Goal: Navigation & Orientation: Find specific page/section

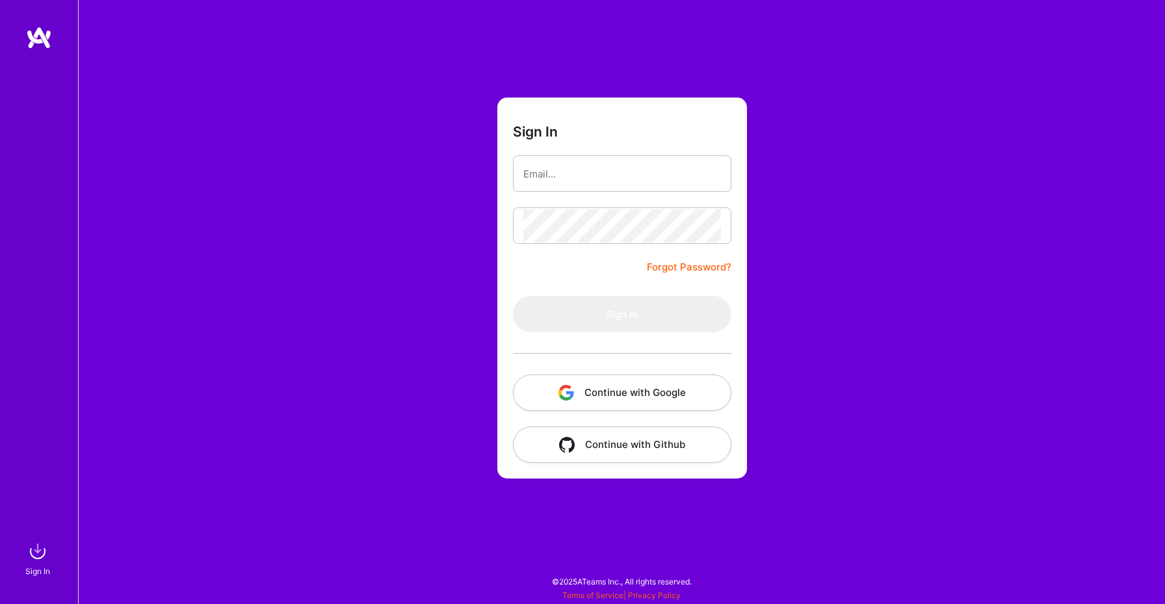
click at [44, 35] on img at bounding box center [39, 37] width 26 height 23
click at [601, 405] on button "Continue with Google" at bounding box center [622, 392] width 218 height 36
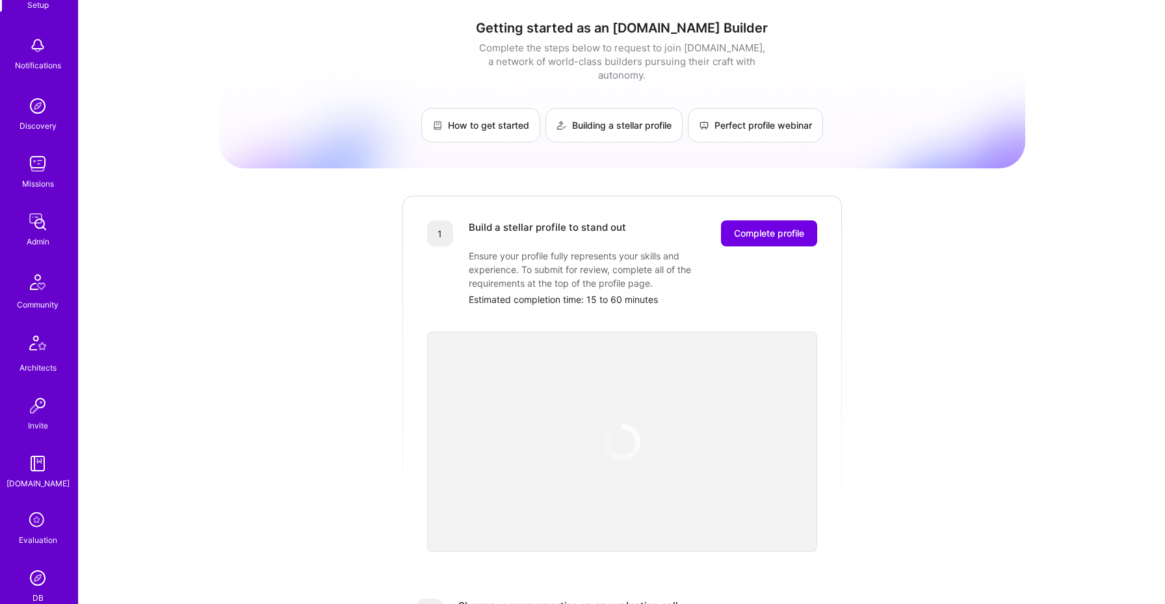
scroll to position [88, 0]
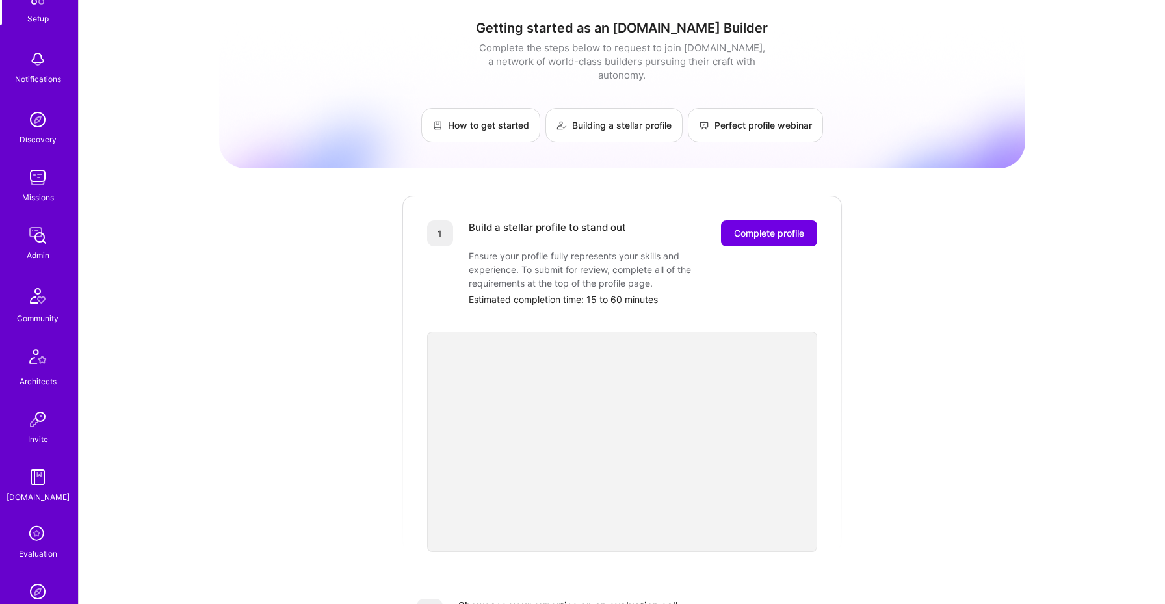
click at [42, 202] on div "Missions" at bounding box center [38, 197] width 32 height 14
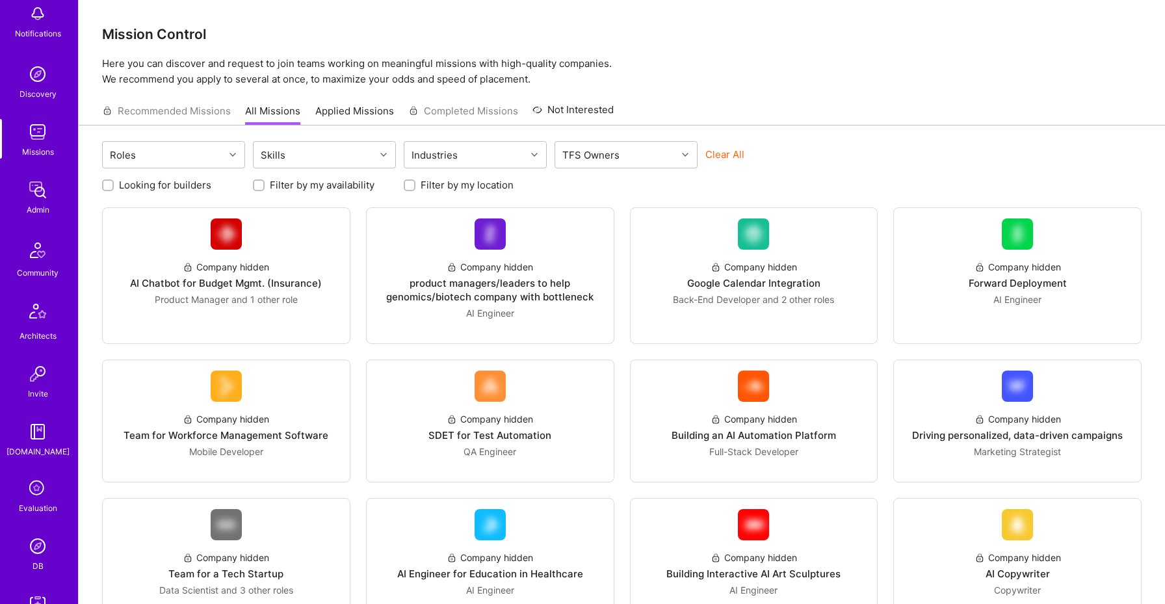
scroll to position [149, 0]
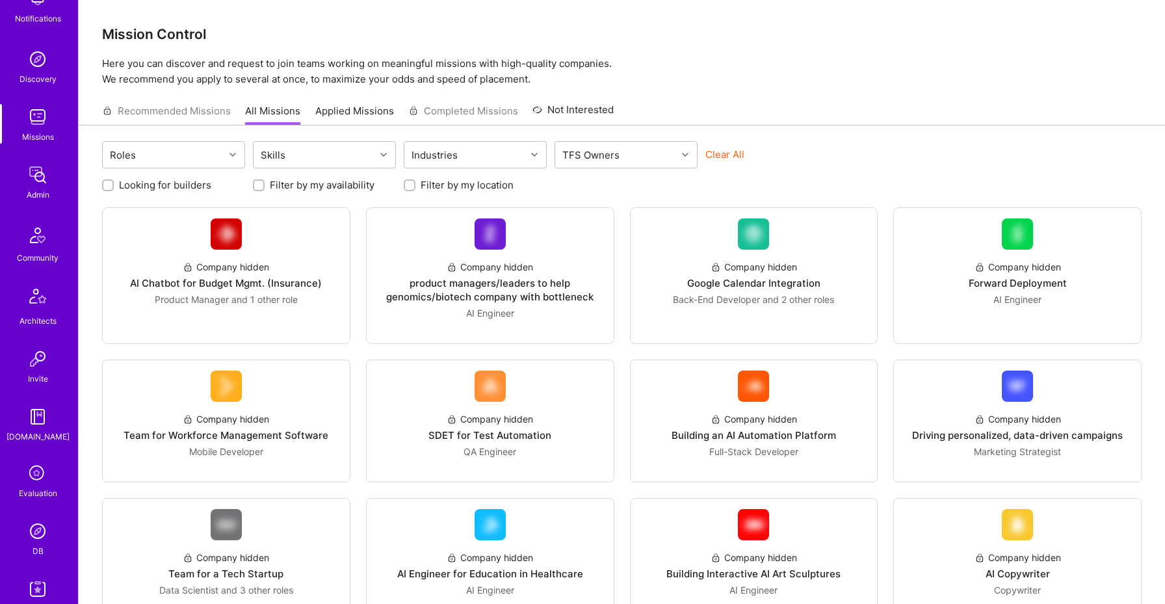
click at [44, 317] on div "Architects" at bounding box center [37, 321] width 37 height 14
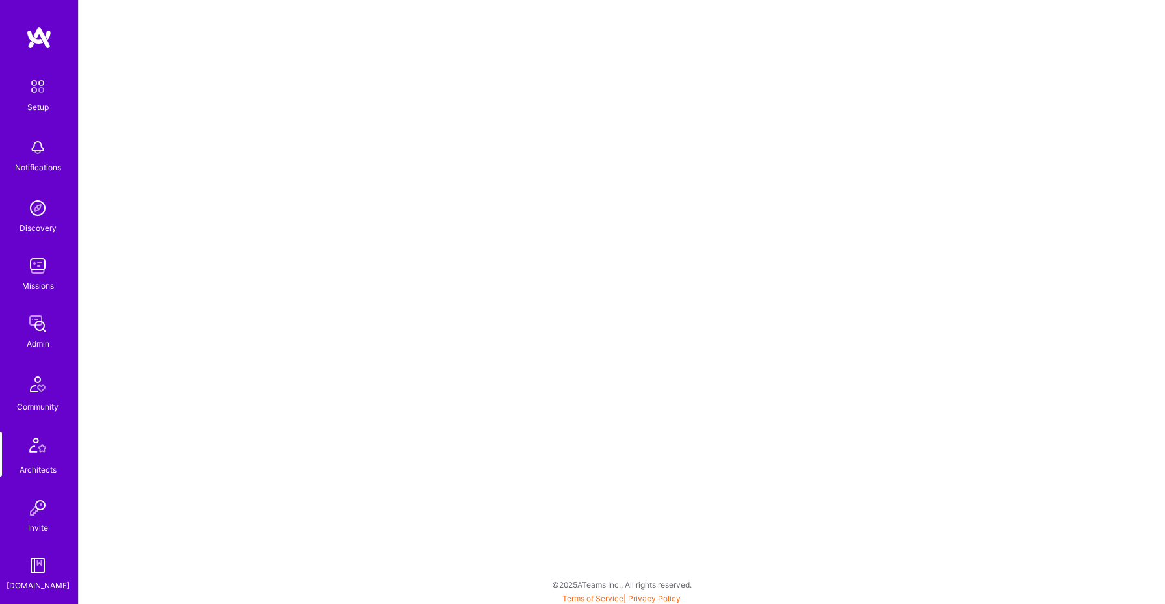
scroll to position [164, 0]
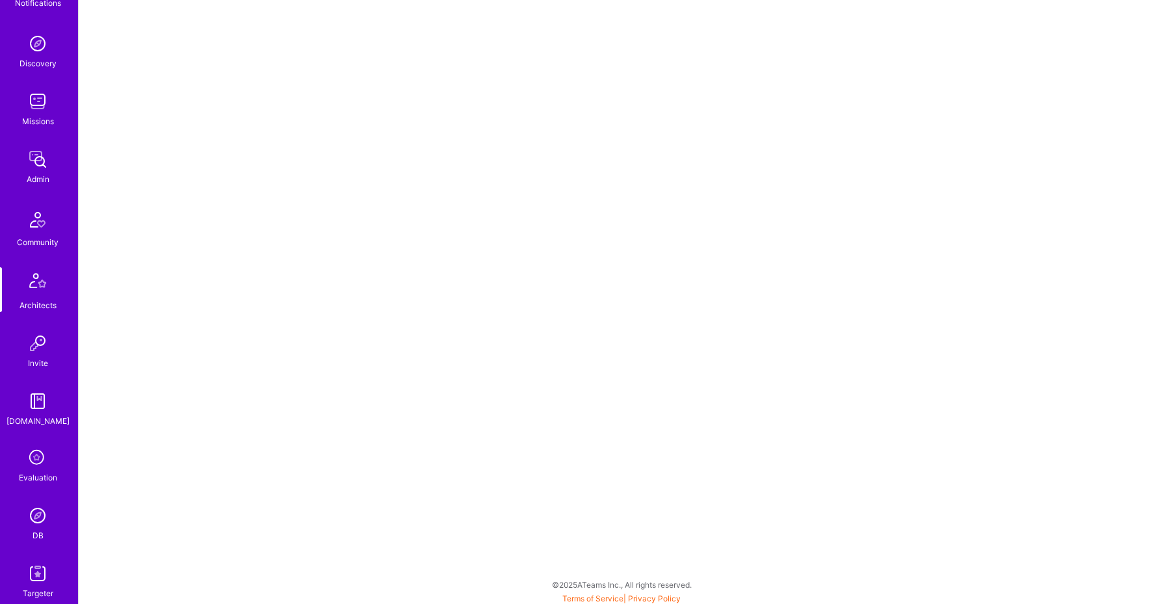
click at [37, 233] on img at bounding box center [37, 219] width 31 height 31
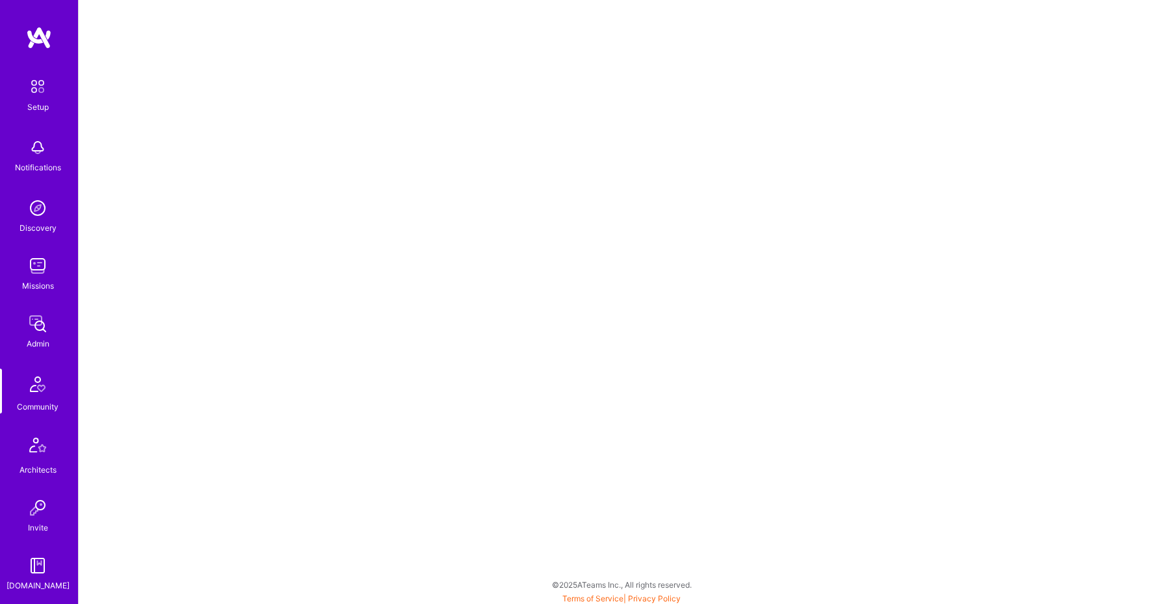
click at [42, 213] on img at bounding box center [38, 208] width 26 height 26
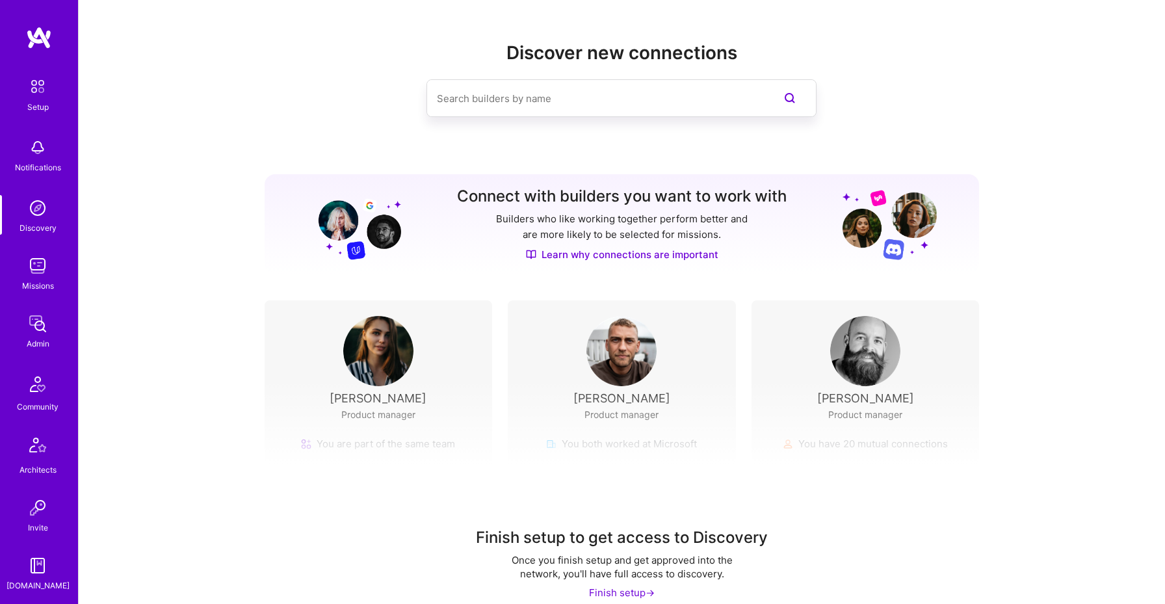
click at [49, 164] on div "Notifications" at bounding box center [38, 168] width 46 height 14
click at [44, 160] on div "Setup Notifications Discovery Missions Admin Community Architects Invite A.Guid…" at bounding box center [39, 419] width 78 height 692
click at [34, 148] on img at bounding box center [38, 148] width 26 height 26
click at [40, 90] on img at bounding box center [37, 86] width 27 height 27
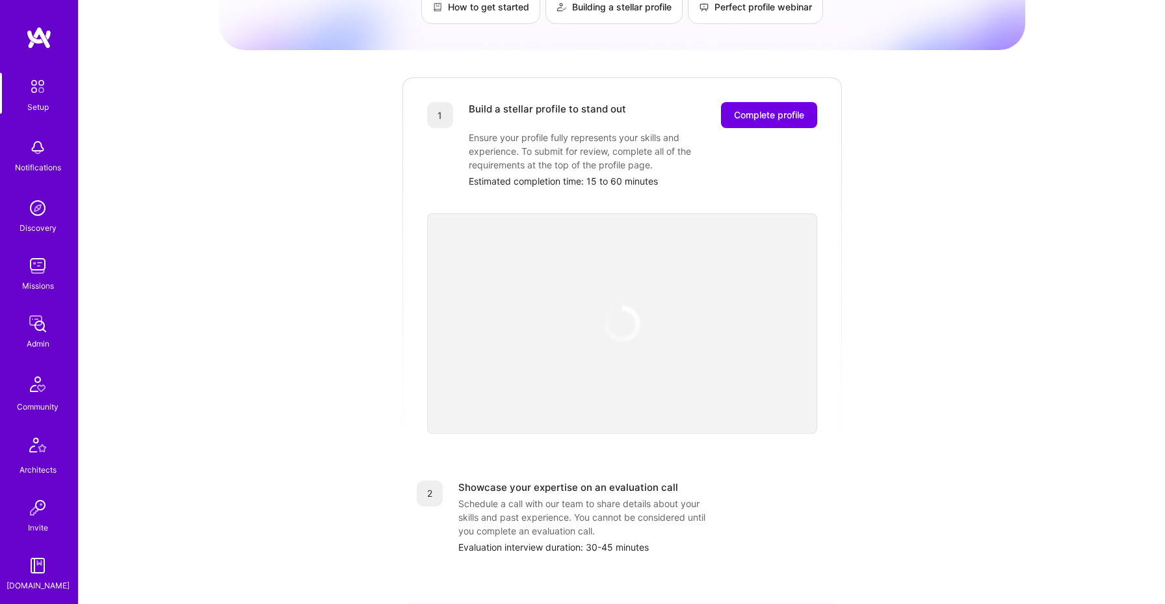
scroll to position [261, 0]
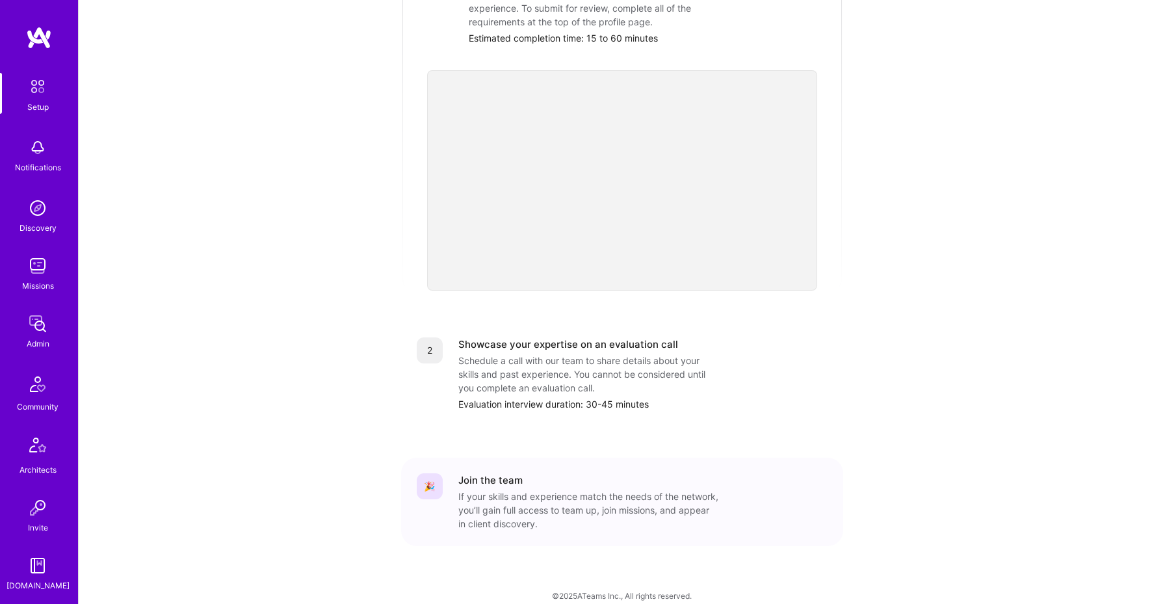
click at [40, 156] on img at bounding box center [38, 148] width 26 height 26
click at [31, 222] on div "Discovery" at bounding box center [37, 228] width 37 height 14
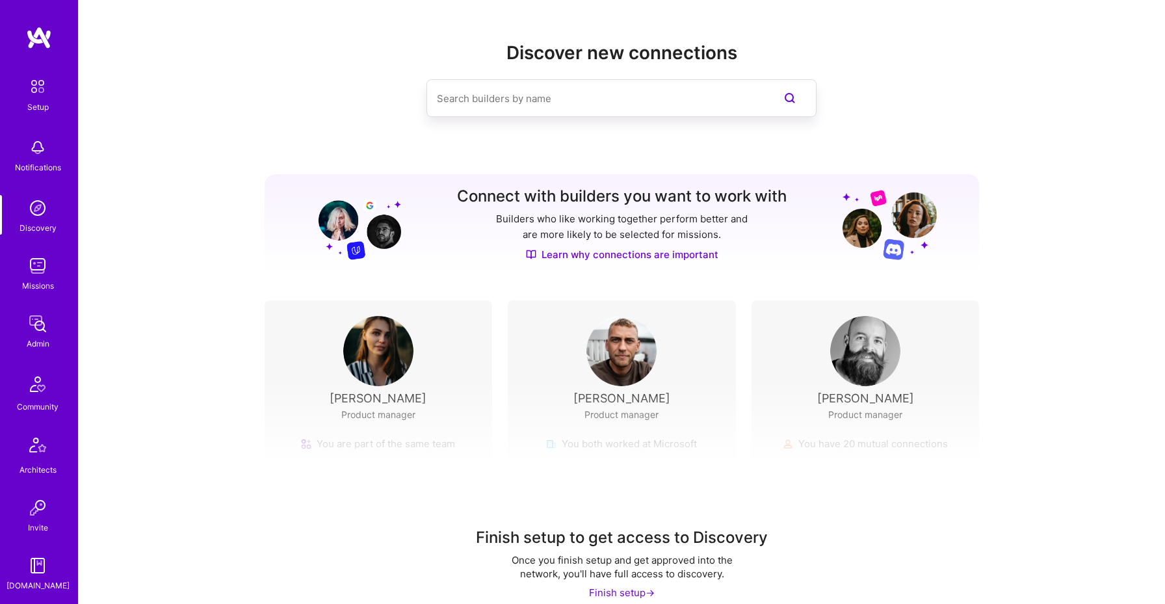
click at [38, 307] on div "Setup Notifications Discovery Missions Admin Community Architects Invite A.Guid…" at bounding box center [39, 419] width 78 height 692
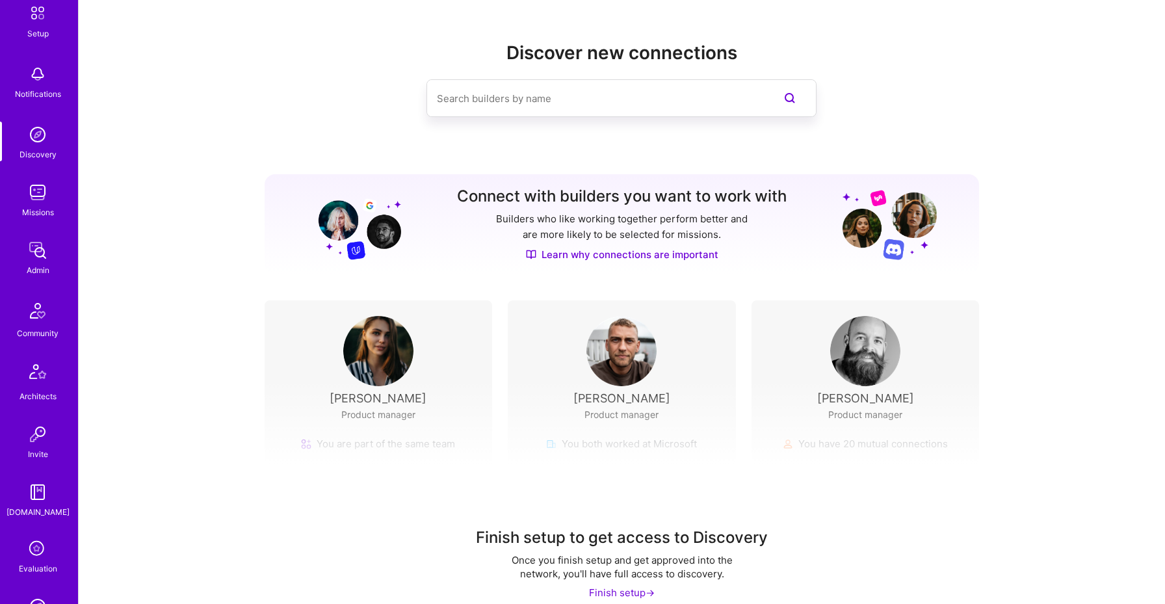
scroll to position [80, 0]
click at [36, 239] on img at bounding box center [38, 244] width 26 height 26
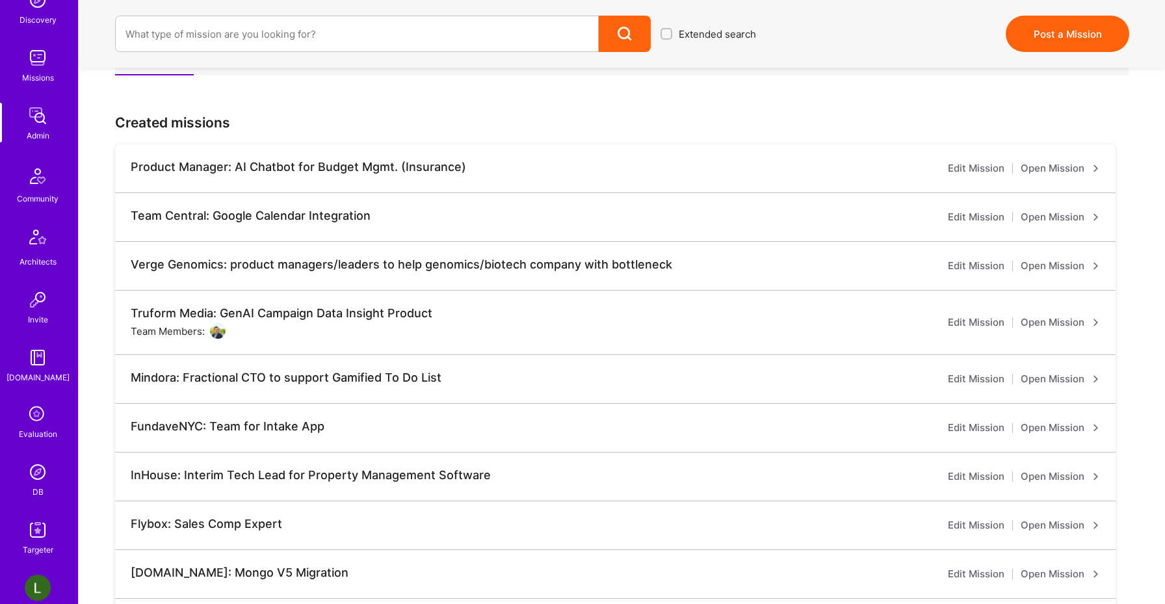
scroll to position [419, 0]
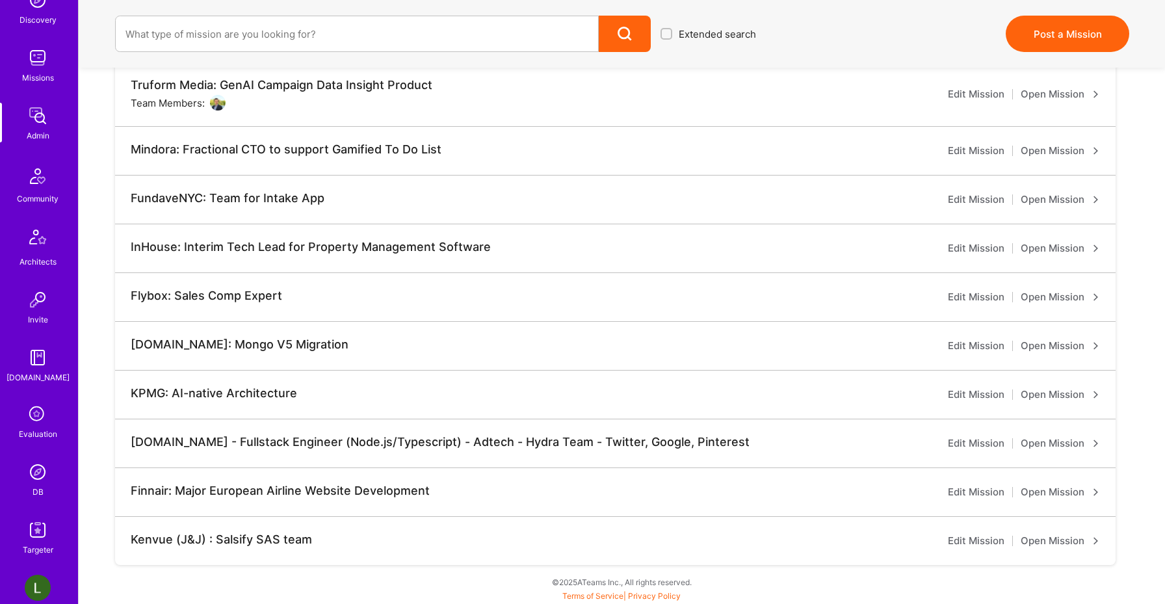
click at [38, 239] on img at bounding box center [37, 239] width 31 height 31
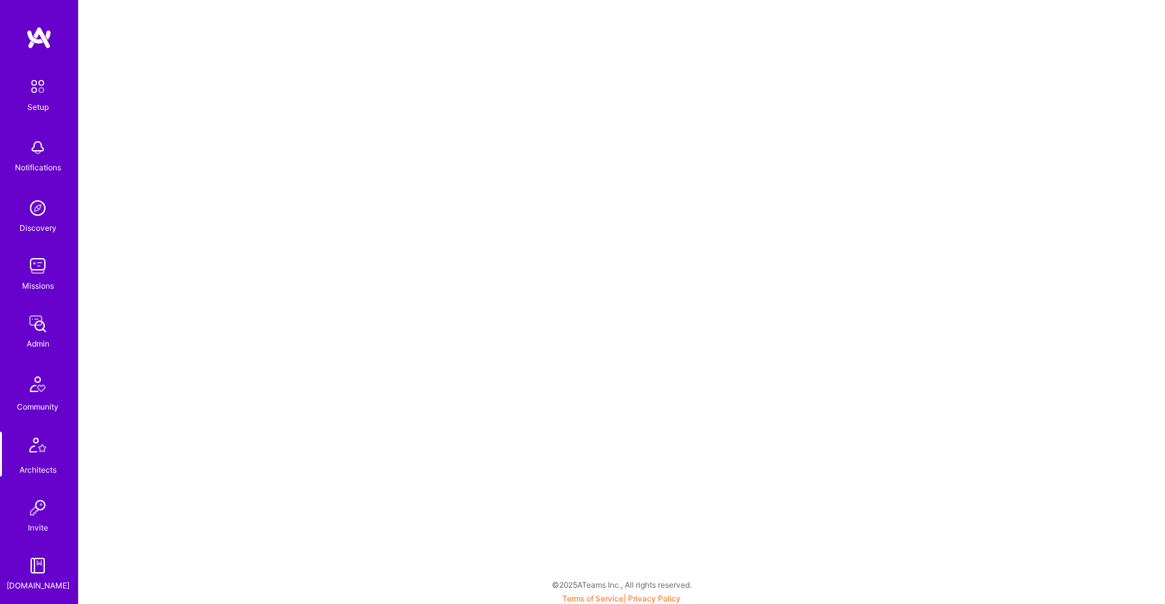
scroll to position [120, 0]
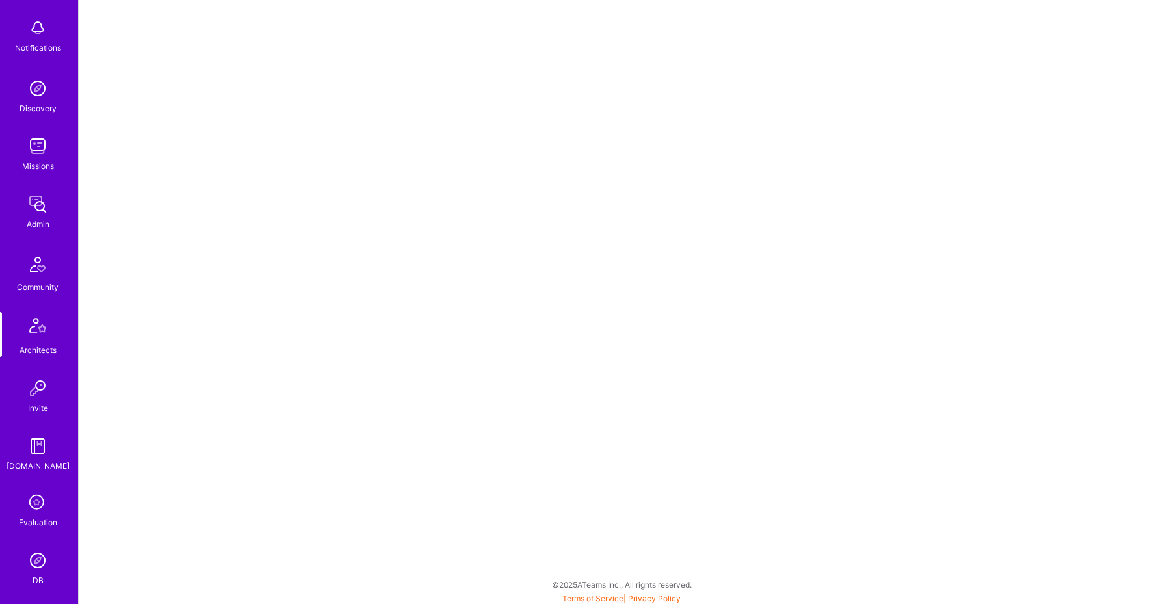
click at [27, 256] on img at bounding box center [37, 264] width 31 height 31
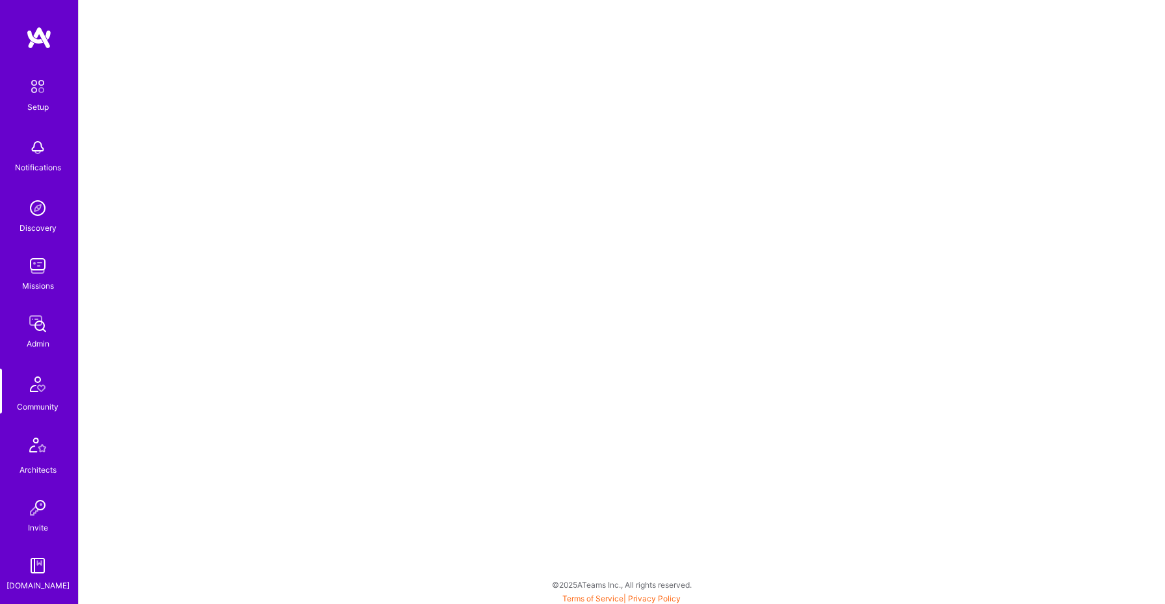
scroll to position [3, 0]
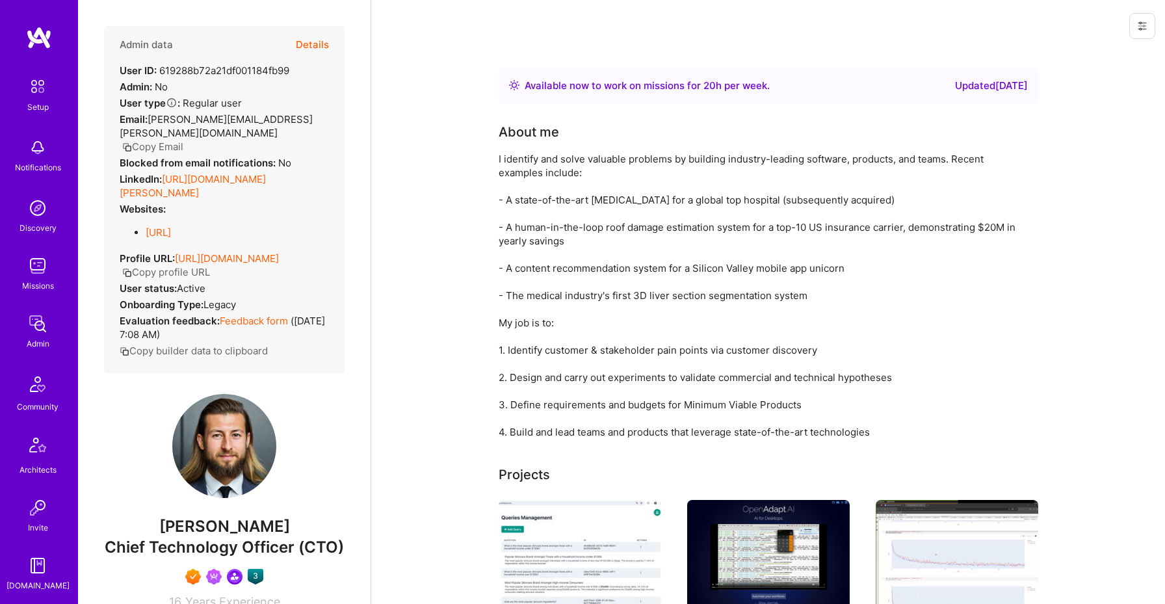
scroll to position [265, 0]
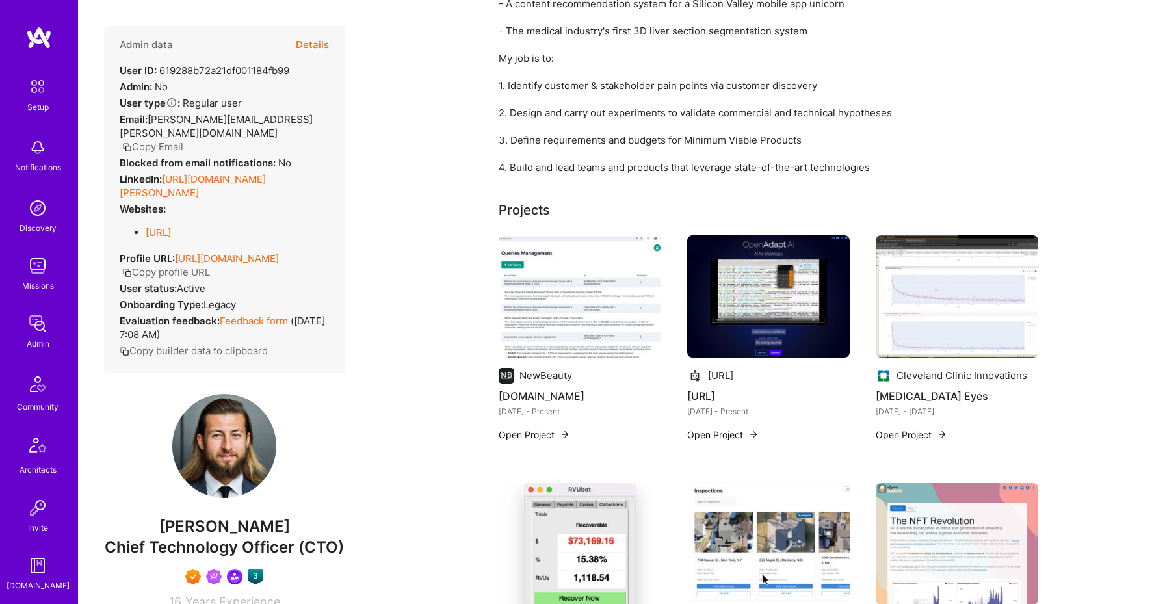
click at [560, 287] on img at bounding box center [580, 296] width 162 height 122
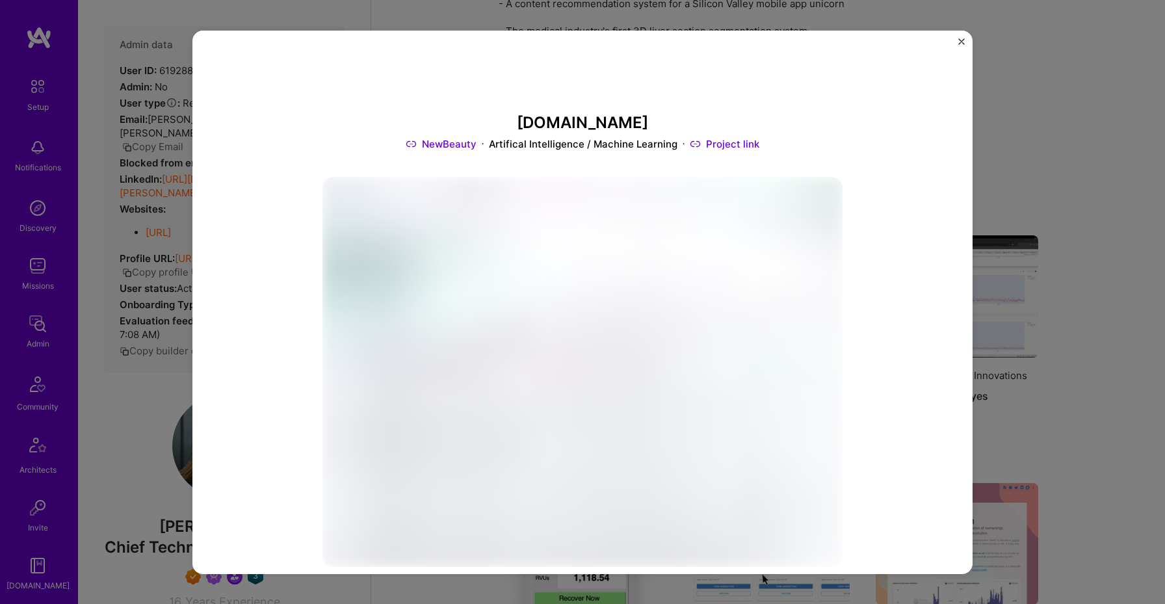
click at [615, 272] on img at bounding box center [582, 372] width 520 height 390
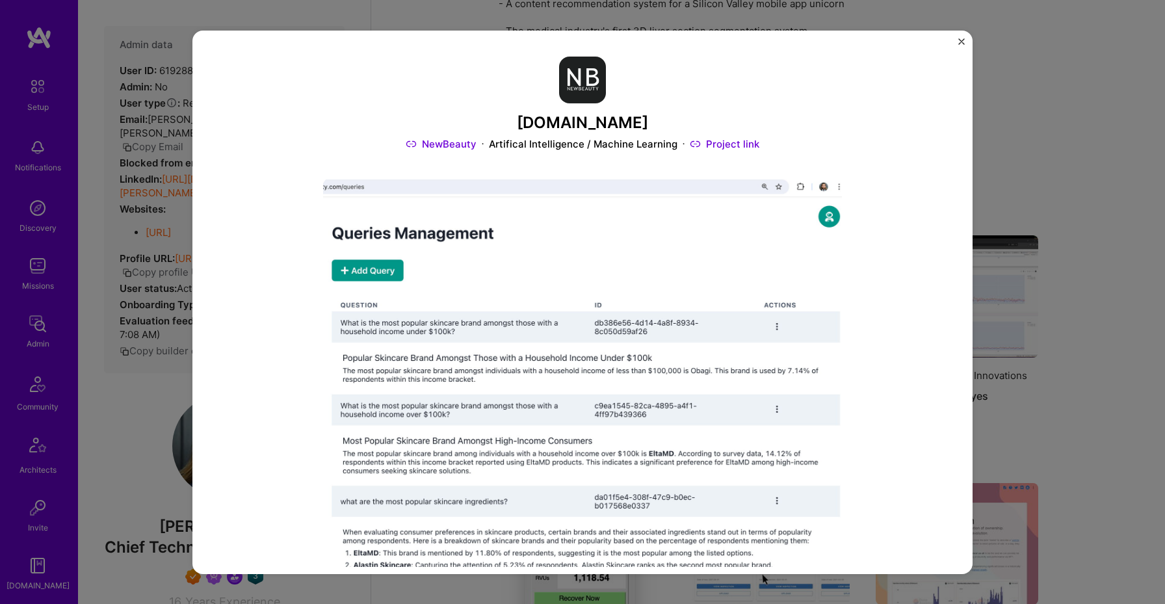
scroll to position [222, 0]
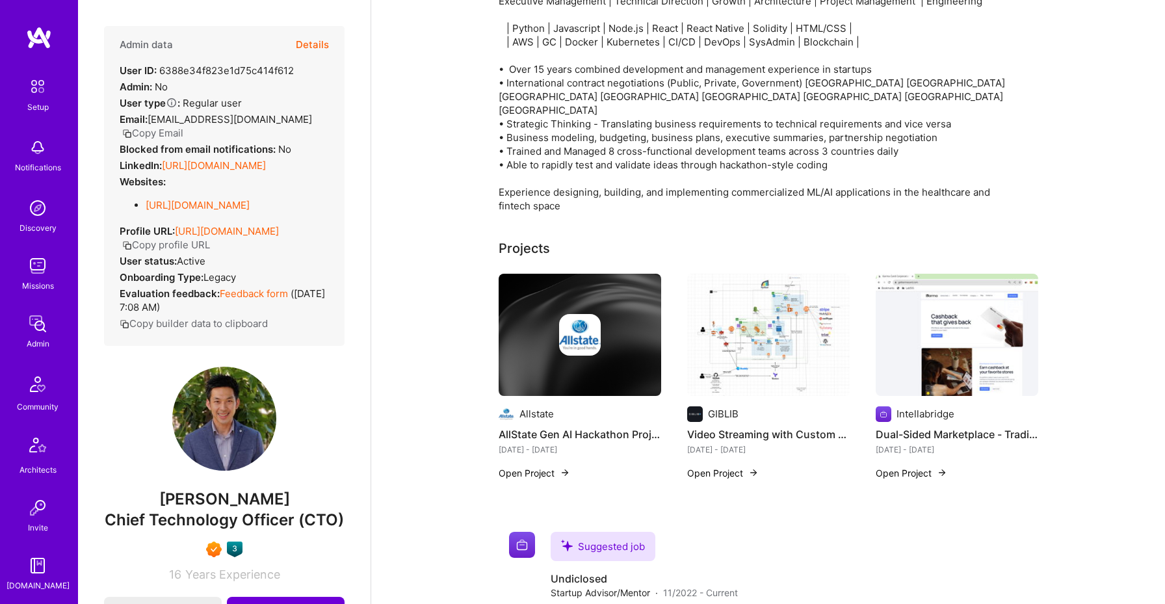
scroll to position [273, 0]
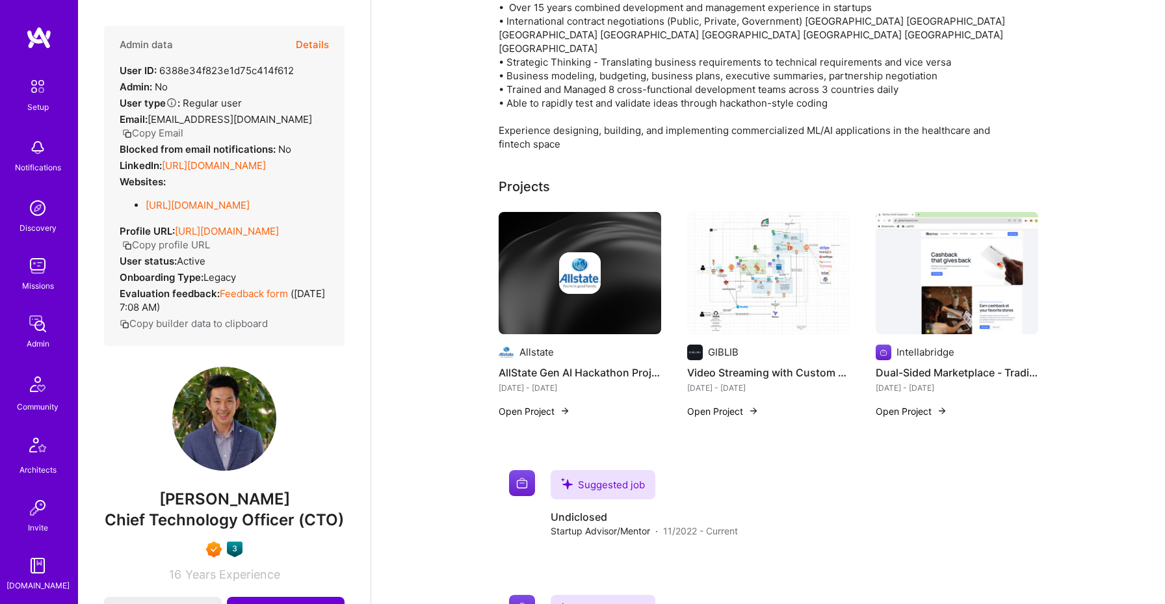
click at [761, 240] on img at bounding box center [768, 273] width 162 height 122
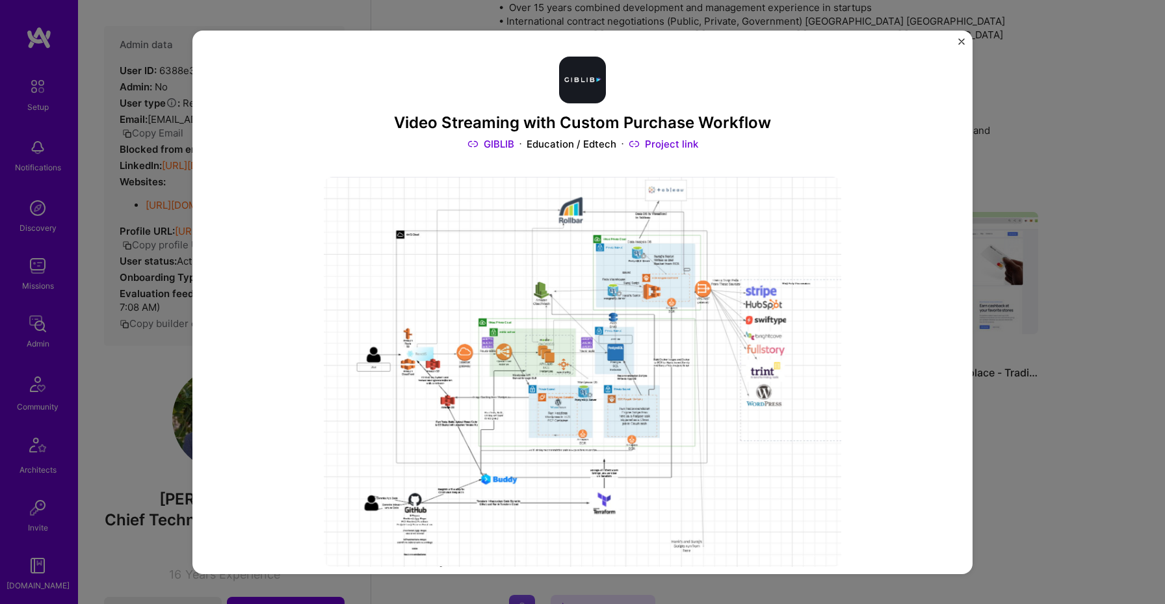
click at [956, 46] on div "Video Streaming with Custom Purchase Workflow GIBLIB Education / Edtech Project…" at bounding box center [582, 301] width 780 height 543
click at [962, 37] on div "Video Streaming with Custom Purchase Workflow GIBLIB Education / Edtech Project…" at bounding box center [582, 301] width 780 height 543
click at [958, 42] on img "Close" at bounding box center [961, 41] width 6 height 6
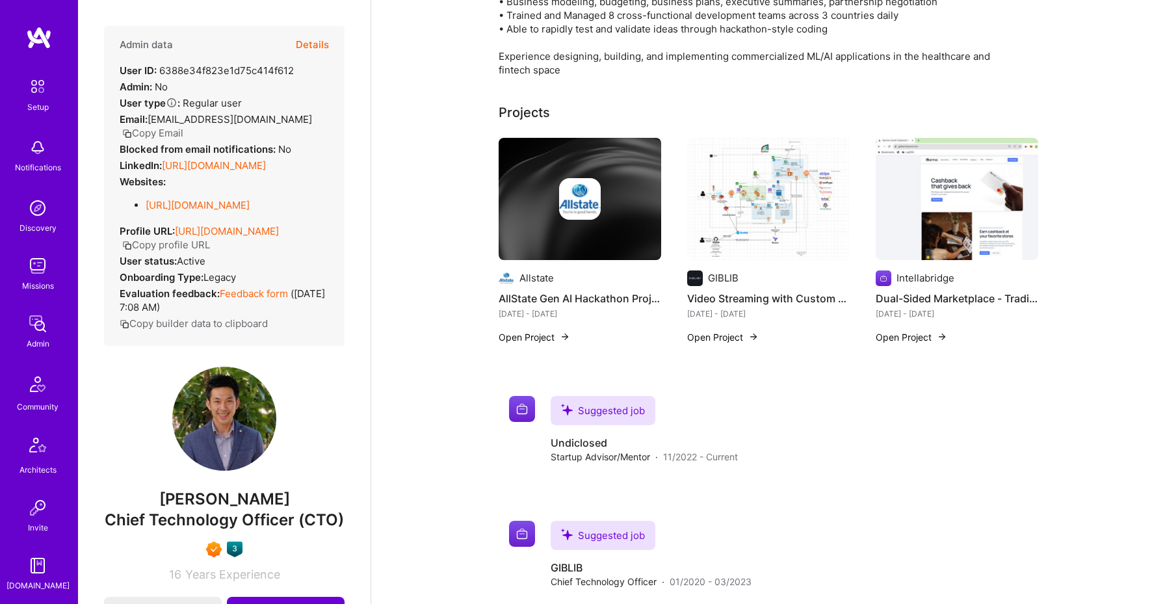
scroll to position [190, 0]
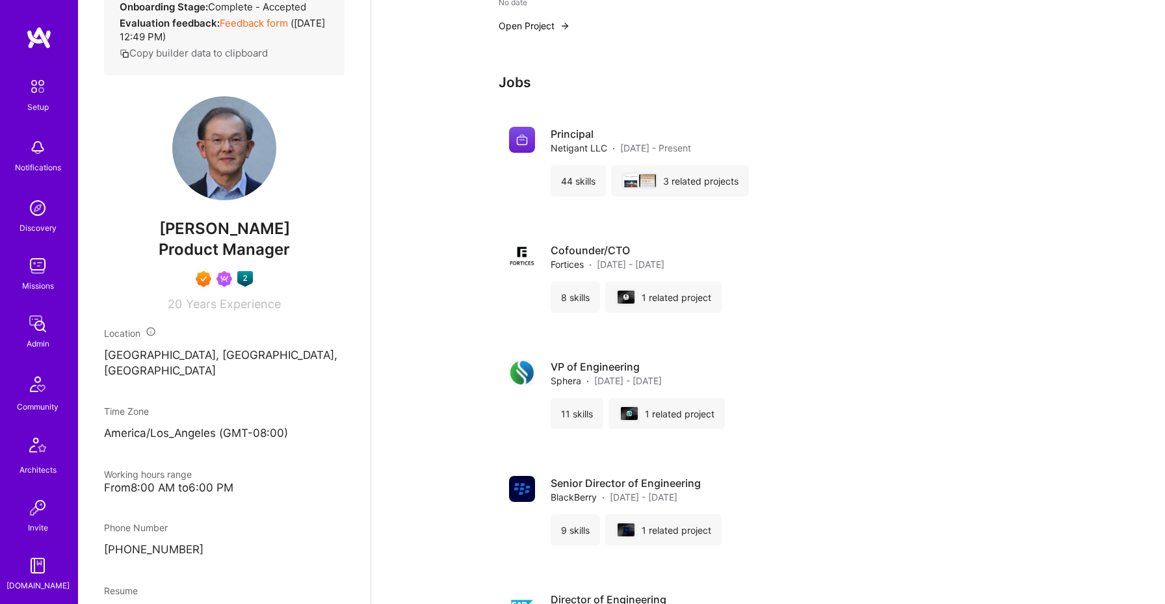
scroll to position [512, 0]
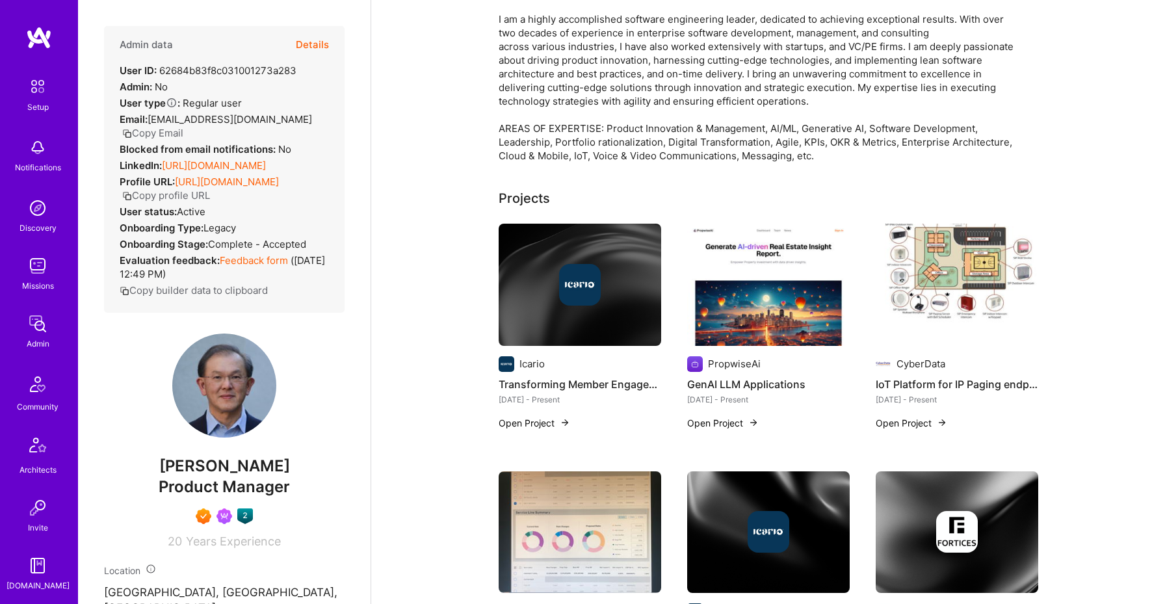
scroll to position [0, 0]
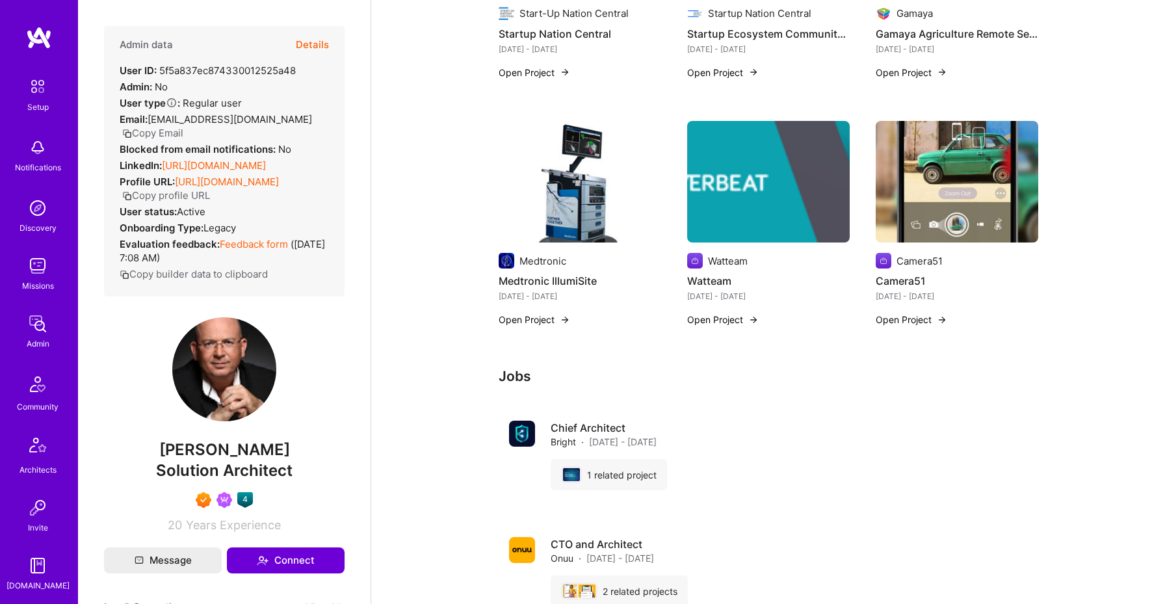
scroll to position [1106, 0]
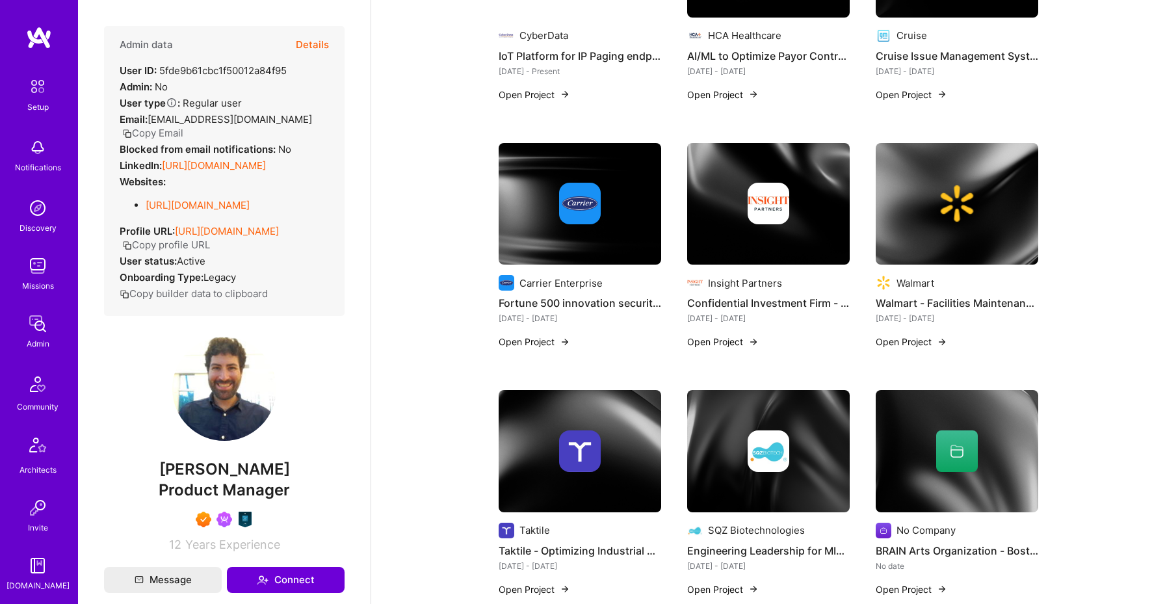
scroll to position [376, 0]
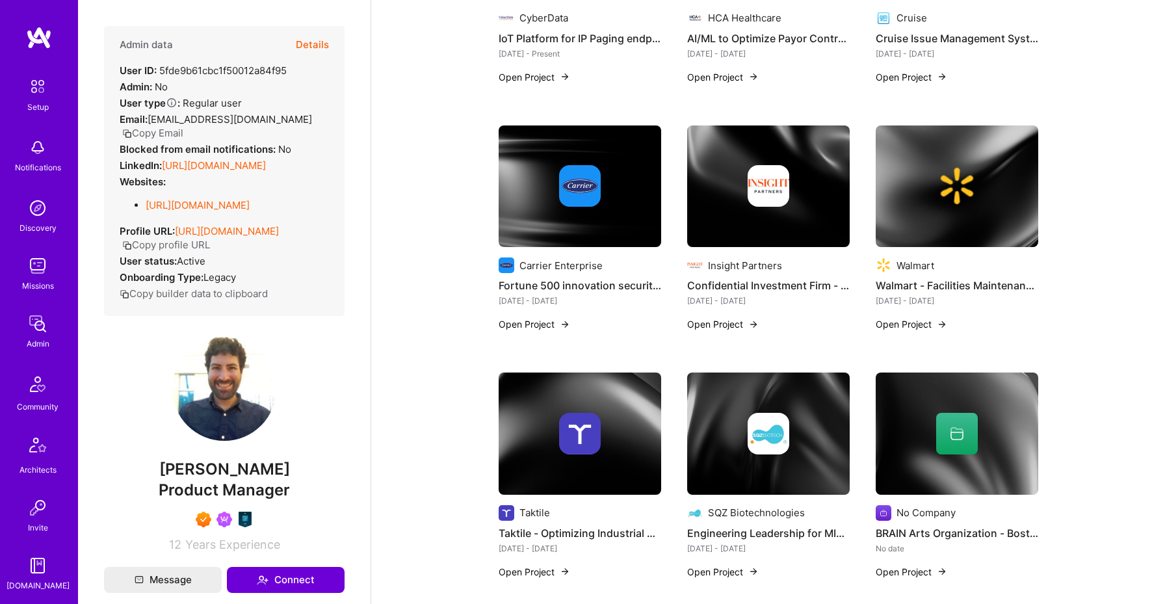
click at [769, 232] on img at bounding box center [768, 186] width 162 height 122
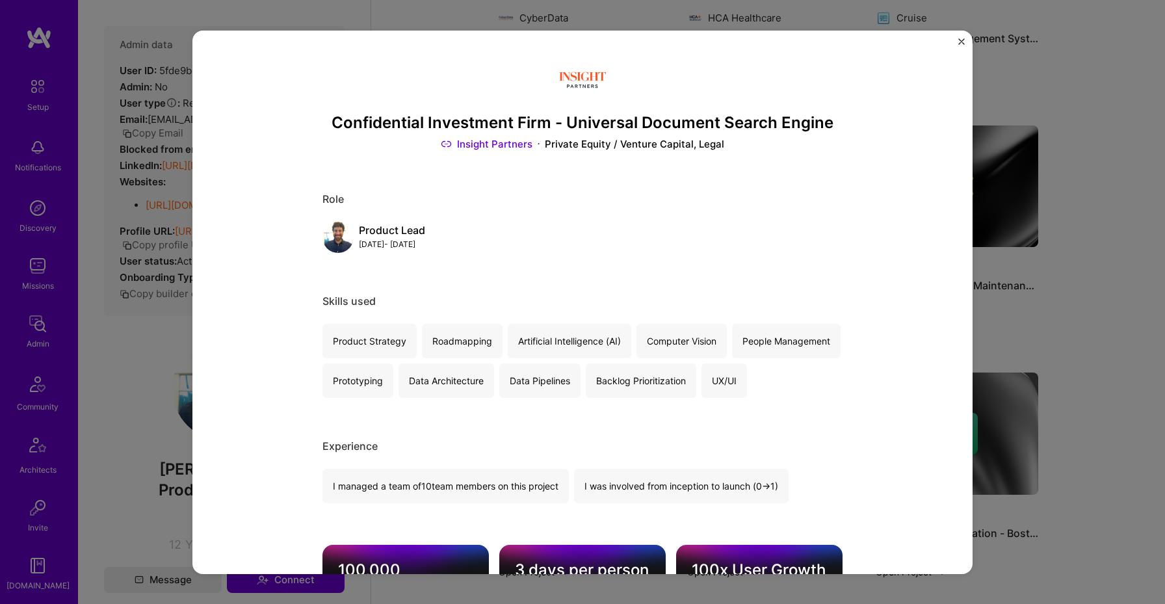
click at [956, 41] on div "Confidential Investment Firm - Universal Document Search Engine Insight Partner…" at bounding box center [582, 301] width 780 height 543
click at [961, 41] on img "Close" at bounding box center [961, 41] width 6 height 6
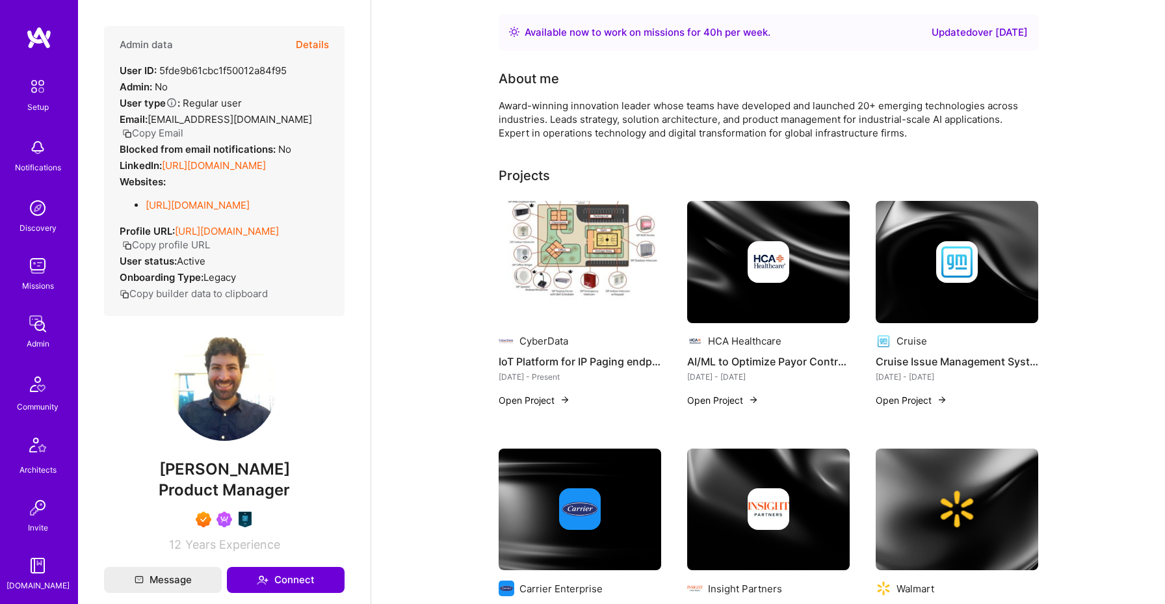
scroll to position [114, 0]
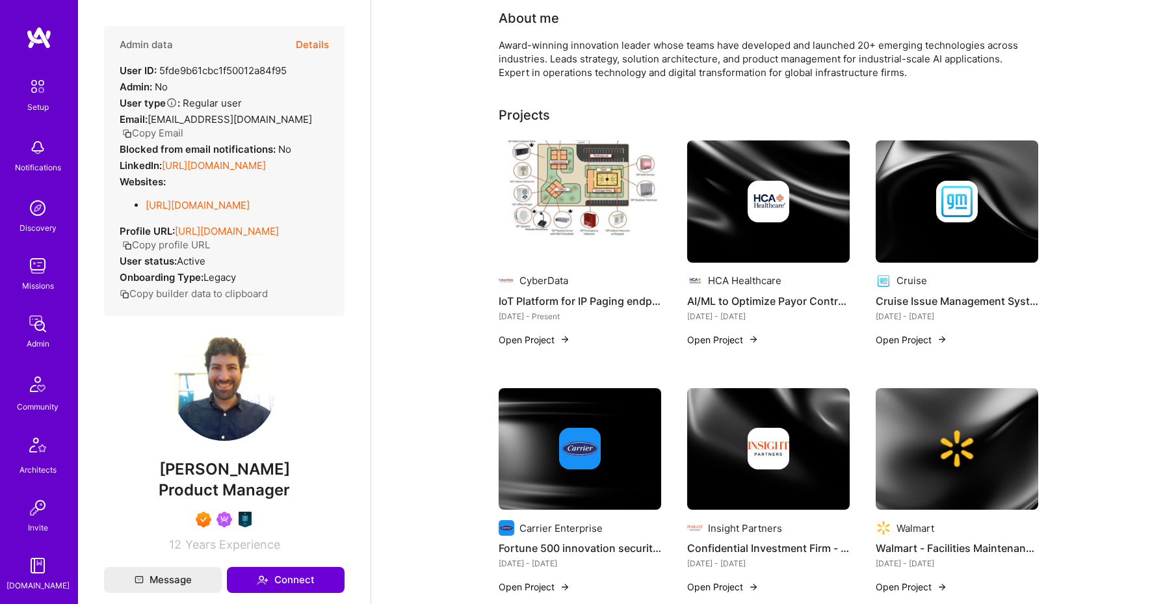
click at [266, 159] on link "[URL][DOMAIN_NAME]" at bounding box center [214, 165] width 104 height 12
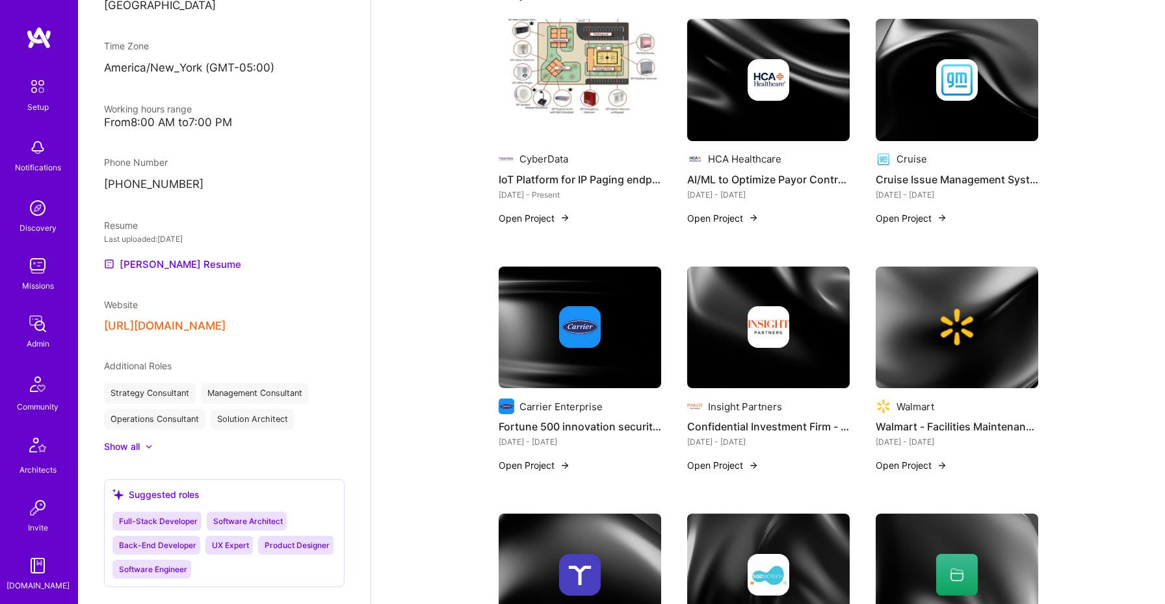
scroll to position [205, 0]
